Goal: Task Accomplishment & Management: Manage account settings

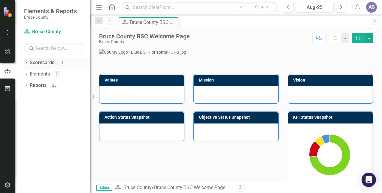
click at [45, 64] on link "Scorecards" at bounding box center [42, 62] width 25 height 7
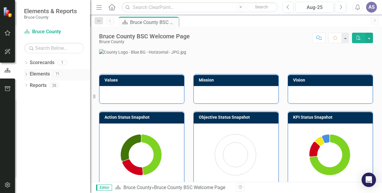
click at [38, 74] on link "Elements" at bounding box center [40, 74] width 20 height 7
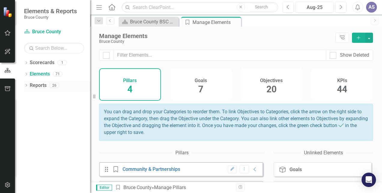
click at [40, 86] on link "Reports" at bounding box center [38, 85] width 17 height 7
click at [8, 33] on icon "button" at bounding box center [8, 33] width 6 height 5
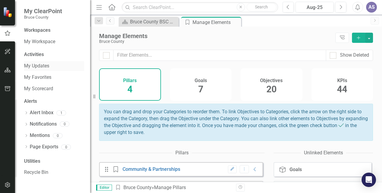
click at [40, 64] on link "My Updates" at bounding box center [54, 66] width 60 height 7
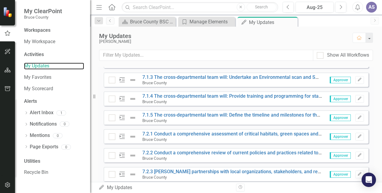
scroll to position [194, 0]
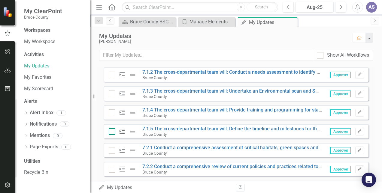
click at [110, 130] on input "checkbox" at bounding box center [111, 130] width 4 height 4
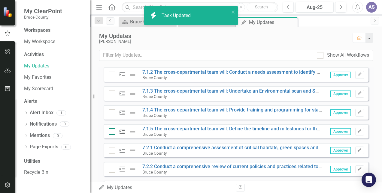
checkbox input "true"
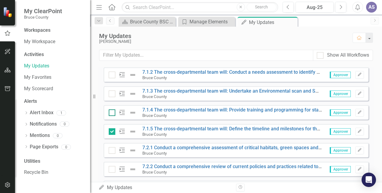
click at [113, 112] on div at bounding box center [112, 113] width 7 height 7
click at [113, 112] on input "checkbox" at bounding box center [111, 112] width 4 height 4
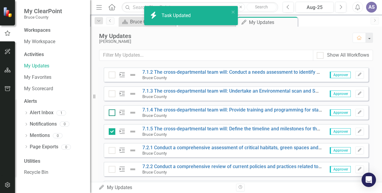
checkbox input "true"
click at [113, 94] on div at bounding box center [112, 94] width 7 height 7
click at [113, 94] on input "checkbox" at bounding box center [111, 93] width 4 height 4
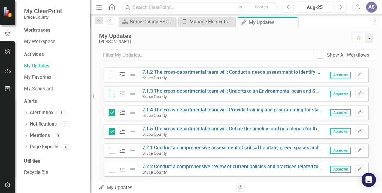
checkbox input "true"
click at [112, 73] on input "checkbox" at bounding box center [111, 74] width 4 height 4
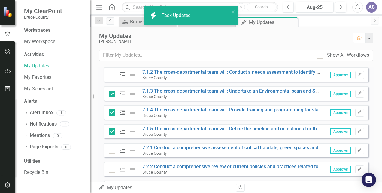
checkbox input "true"
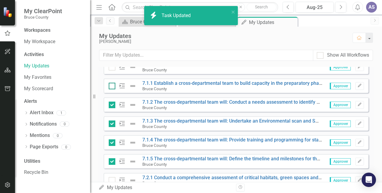
click at [112, 86] on input "checkbox" at bounding box center [111, 85] width 4 height 4
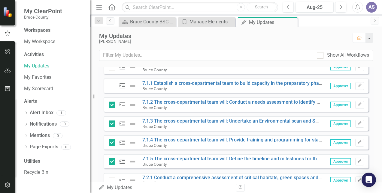
checkbox input "true"
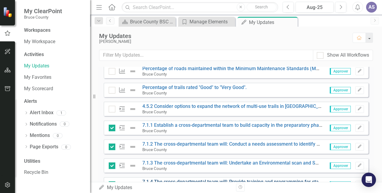
scroll to position [134, 0]
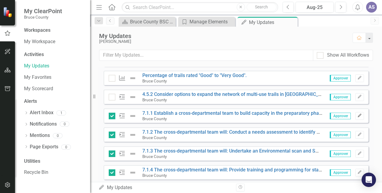
click at [357, 115] on icon "Edit" at bounding box center [359, 116] width 5 height 4
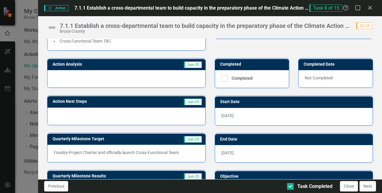
scroll to position [44, 0]
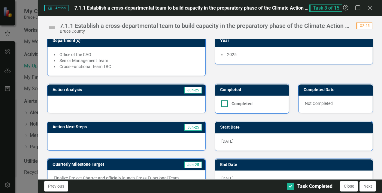
click at [223, 103] on div at bounding box center [224, 104] width 7 height 7
click at [223, 103] on input "Completed" at bounding box center [223, 103] width 4 height 4
checkbox input "true"
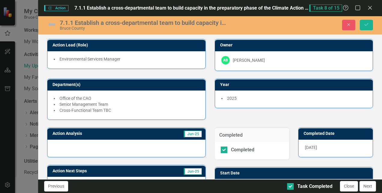
scroll to position [0, 0]
click at [366, 24] on icon "Save" at bounding box center [365, 25] width 5 height 4
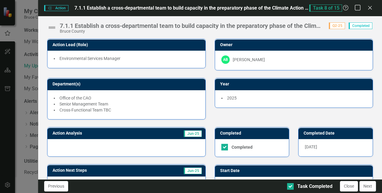
click at [360, 9] on icon "Maximize" at bounding box center [358, 8] width 8 height 6
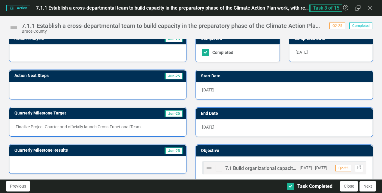
scroll to position [103, 0]
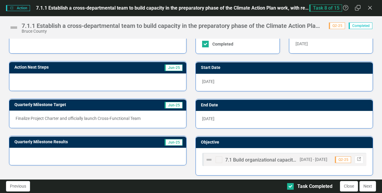
click at [356, 158] on icon "Link" at bounding box center [358, 160] width 5 height 4
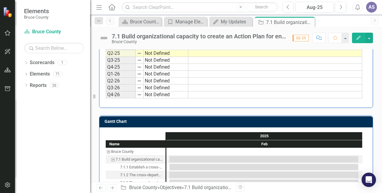
scroll to position [360, 0]
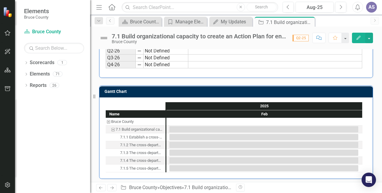
click at [111, 127] on div "7.1 Build organizational capacity to create an Action Plan for environmental su…" at bounding box center [112, 130] width 5 height 8
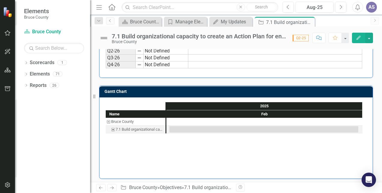
click at [111, 127] on div "7.1 Build organizational capacity to create an Action Plan for environmental su…" at bounding box center [112, 130] width 5 height 8
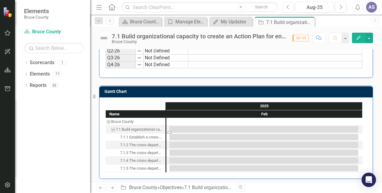
click at [182, 126] on div "Task: Start date: 2025-02-01 End date: 2025-02-28" at bounding box center [263, 129] width 189 height 6
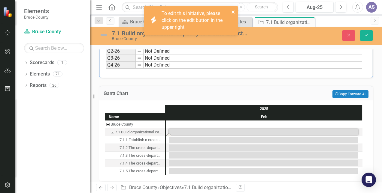
click at [232, 10] on icon "close" at bounding box center [233, 12] width 4 height 5
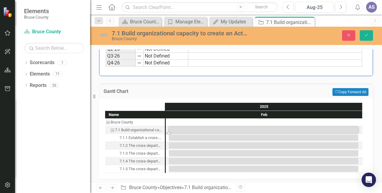
scroll to position [362, 0]
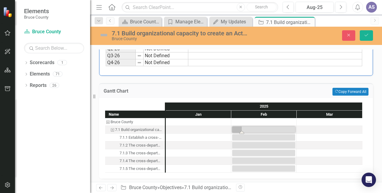
drag, startPoint x: 169, startPoint y: 130, endPoint x: 187, endPoint y: 130, distance: 18.0
drag, startPoint x: 336, startPoint y: 104, endPoint x: 306, endPoint y: 109, distance: 30.3
click at [306, 109] on div "2025 Jan Feb Mar" at bounding box center [264, 111] width 197 height 16
drag, startPoint x: 304, startPoint y: 112, endPoint x: 267, endPoint y: 112, distance: 36.6
click at [267, 112] on div "Jan Feb Mar" at bounding box center [264, 114] width 197 height 8
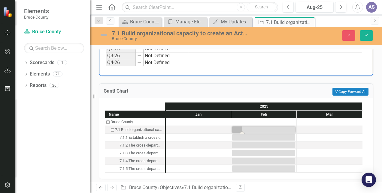
click at [325, 107] on div "2025" at bounding box center [264, 107] width 197 height 8
drag, startPoint x: 242, startPoint y: 129, endPoint x: 313, endPoint y: 134, distance: 71.0
drag, startPoint x: 296, startPoint y: 130, endPoint x: 251, endPoint y: 132, distance: 44.5
click at [142, 136] on div "7.1.1 Establish a cross-departmental team to build capacity in the preparatory …" at bounding box center [141, 138] width 44 height 8
click at [139, 136] on div "7.1.1 Establish a cross-departmental team to build capacity in the preparatory …" at bounding box center [141, 138] width 44 height 8
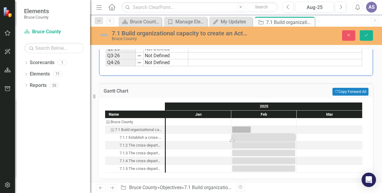
click at [130, 144] on div "7.1.2 The cross-departmental team will: Conduct a needs assessment to identify …" at bounding box center [141, 146] width 44 height 8
click at [143, 152] on div "7.1.3 The cross-departmental team will: Undertake an Environmental scan and SWO…" at bounding box center [141, 153] width 44 height 8
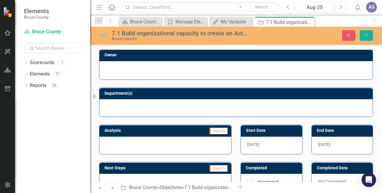
scroll to position [0, 0]
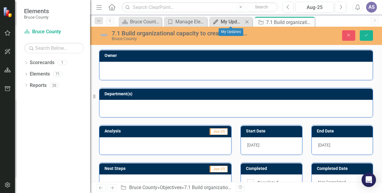
click at [235, 22] on div "My Updates" at bounding box center [232, 22] width 23 height 8
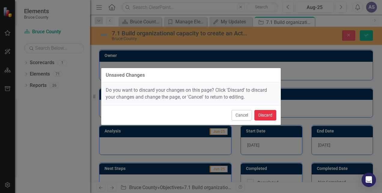
click at [266, 116] on button "Discard" at bounding box center [265, 115] width 22 height 11
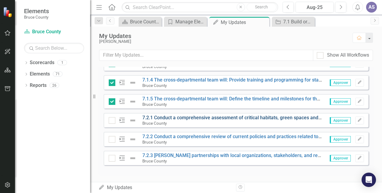
scroll to position [164, 0]
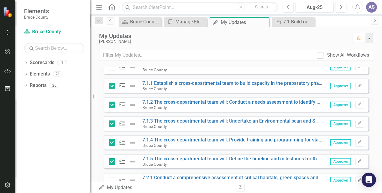
click at [357, 84] on icon "Edit" at bounding box center [359, 86] width 5 height 4
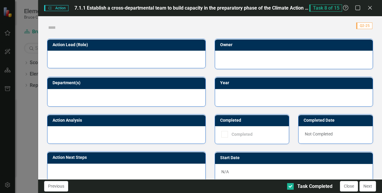
checkbox input "true"
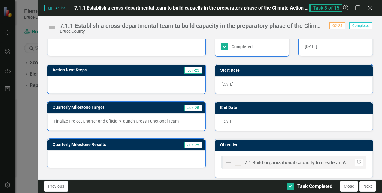
scroll to position [103, 0]
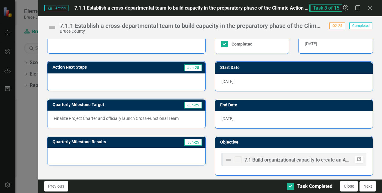
click at [356, 158] on icon "Link" at bounding box center [358, 160] width 5 height 4
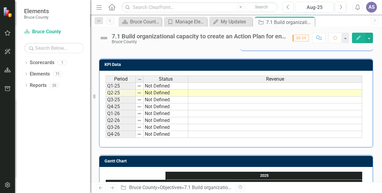
scroll to position [300, 0]
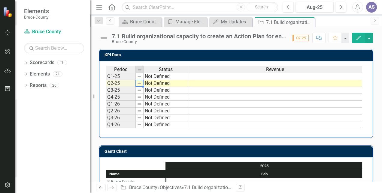
click at [141, 83] on img at bounding box center [139, 83] width 5 height 5
click at [150, 82] on td "Not Defined" at bounding box center [165, 83] width 45 height 7
type textarea "Not Defined"
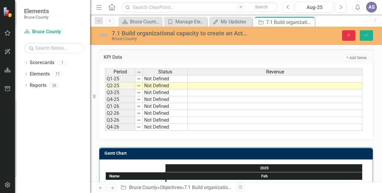
click at [349, 35] on icon "Close" at bounding box center [348, 35] width 5 height 4
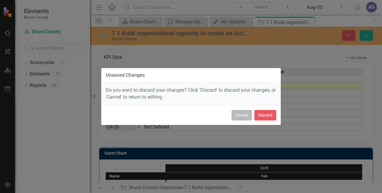
click at [238, 115] on button "Cancel" at bounding box center [241, 115] width 20 height 11
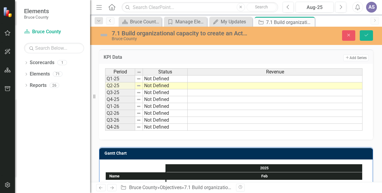
click at [162, 83] on td "Not Defined" at bounding box center [165, 86] width 45 height 7
click at [160, 93] on td "Not Defined" at bounding box center [165, 92] width 45 height 7
click at [165, 85] on td "Not Defined" at bounding box center [165, 86] width 45 height 7
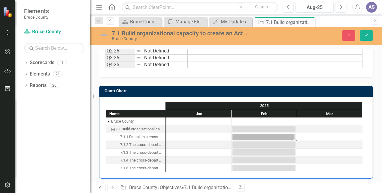
drag, startPoint x: 170, startPoint y: 138, endPoint x: 371, endPoint y: 138, distance: 200.4
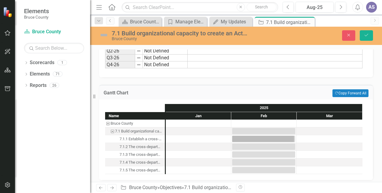
click at [151, 147] on div "7.1.2 The cross-departmental team will: Conduct a needs assessment to identify …" at bounding box center [141, 147] width 44 height 8
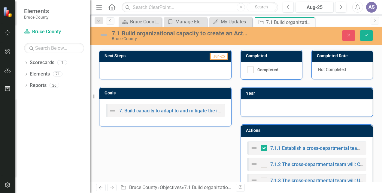
scroll to position [152, 0]
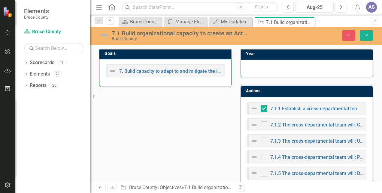
click at [150, 122] on div "Analysis Jun-25 Next Steps Jun-25 Goals 7. Build capacity to adapt to and mitig…" at bounding box center [236, 77] width 283 height 224
click at [178, 114] on div "Analysis Jun-25 Next Steps Jun-25 Goals 7. Build capacity to adapt to and mitig…" at bounding box center [236, 77] width 283 height 224
click at [39, 74] on link "Elements" at bounding box center [40, 74] width 20 height 7
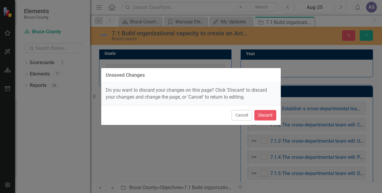
click at [220, 129] on div "Unsaved Changes Do you want to discard your changes on this page? Click 'Discar…" at bounding box center [191, 96] width 180 height 193
click at [241, 113] on button "Cancel" at bounding box center [241, 115] width 20 height 11
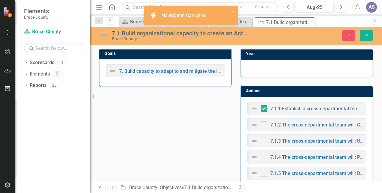
click at [163, 116] on div "Analysis Jun-25 Next Steps Jun-25 Goals 7. Build capacity to adapt to and mitig…" at bounding box center [236, 77] width 283 height 224
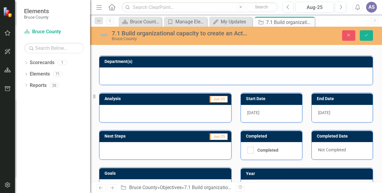
scroll to position [0, 0]
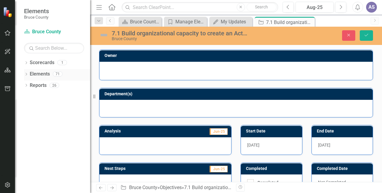
click at [46, 75] on link "Elements" at bounding box center [40, 74] width 20 height 7
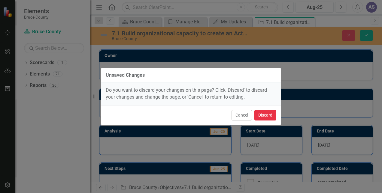
click at [264, 115] on button "Discard" at bounding box center [265, 115] width 22 height 11
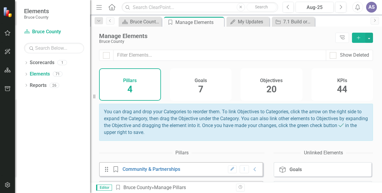
click at [200, 86] on span "7" at bounding box center [200, 89] width 5 height 11
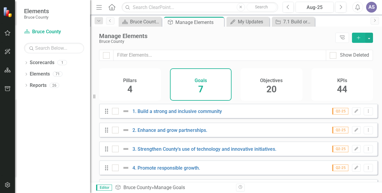
click at [137, 91] on div "Pillars 4" at bounding box center [130, 84] width 62 height 32
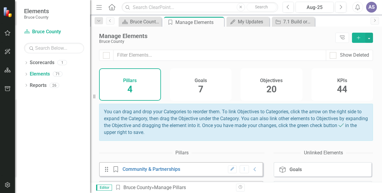
click at [262, 83] on div "Objectives 20" at bounding box center [271, 84] width 62 height 32
